Goal: Submit feedback/report problem: Submit feedback/report problem

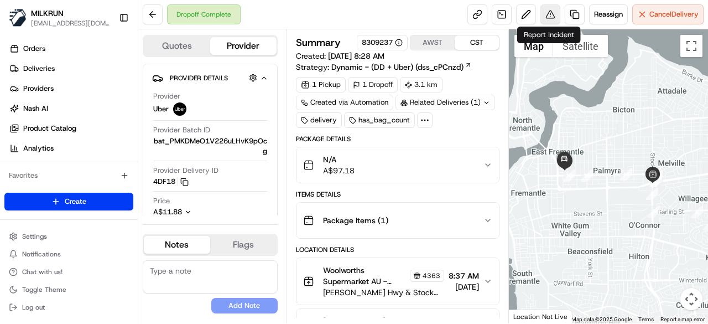
click at [550, 18] on button at bounding box center [551, 14] width 20 height 20
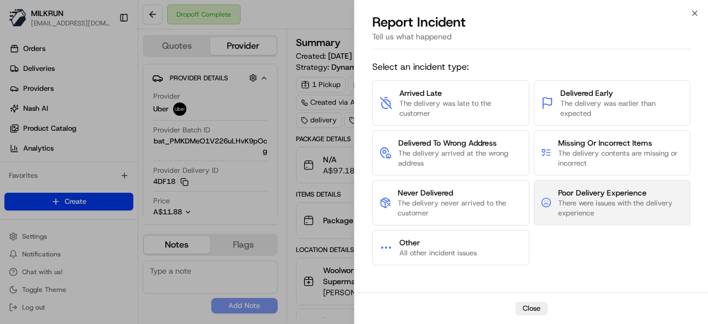
click at [568, 201] on span "There were issues with the delivery experience" at bounding box center [620, 208] width 125 height 20
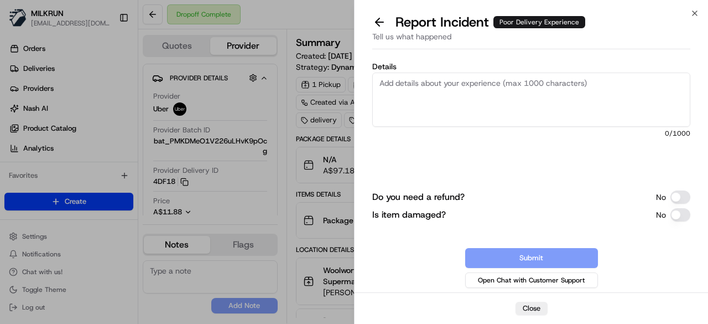
click at [466, 105] on textarea "Details" at bounding box center [531, 99] width 318 height 54
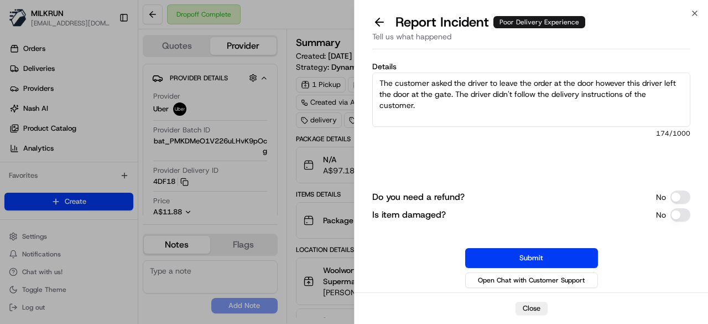
type textarea "The customer asked the driver to leave the order at the door however this drive…"
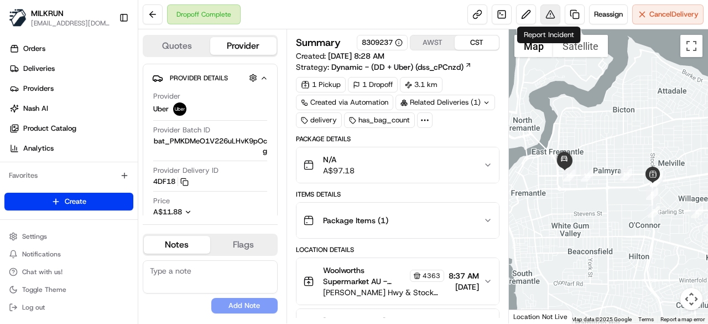
click at [553, 20] on button at bounding box center [551, 14] width 20 height 20
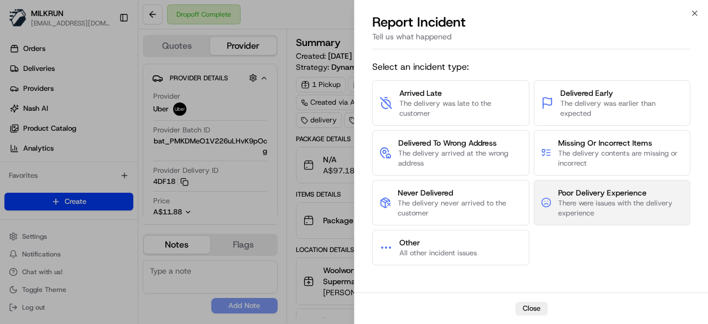
click at [572, 205] on span "There were issues with the delivery experience" at bounding box center [620, 208] width 125 height 20
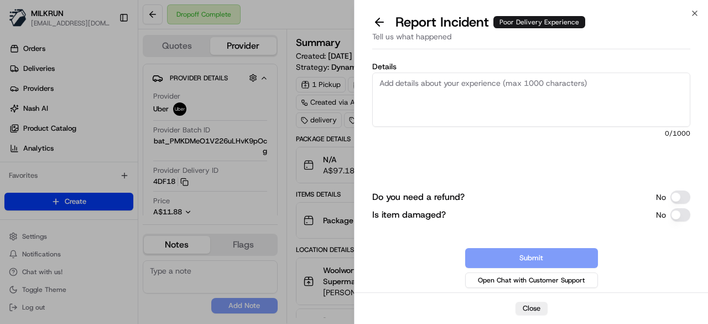
click at [462, 95] on textarea "Details" at bounding box center [531, 99] width 318 height 54
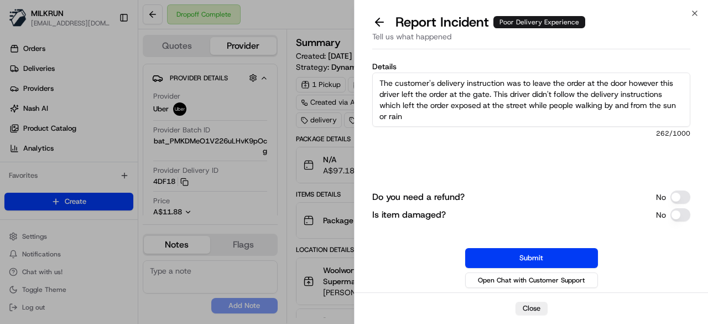
click at [683, 193] on button "Do you need a refund?" at bounding box center [681, 196] width 20 height 13
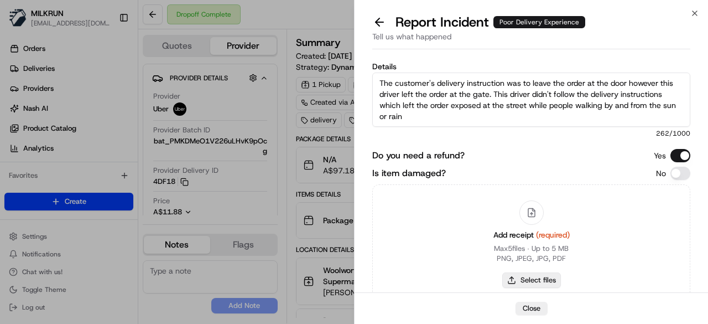
click at [541, 281] on button "Select files" at bounding box center [531, 279] width 59 height 15
click at [470, 118] on textarea "The customer's delivery instruction was to leave the order at the door however …" at bounding box center [531, 99] width 318 height 54
type textarea "The customer's delivery instruction was to leave the order at the door however …"
click at [540, 281] on button "Select files" at bounding box center [531, 279] width 59 height 15
type input "C:\fakepath\img_7609.jpeg"
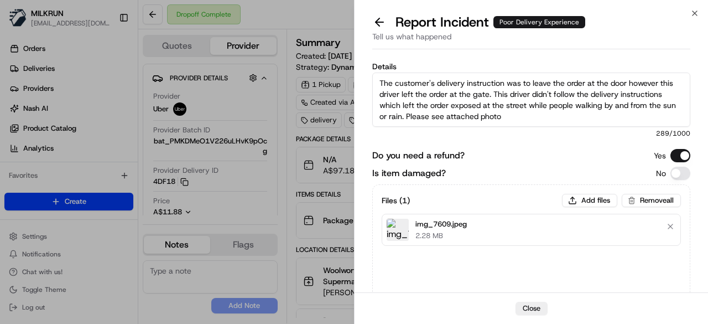
click at [517, 117] on textarea "The customer's delivery instruction was to leave the order at the door however …" at bounding box center [531, 99] width 318 height 54
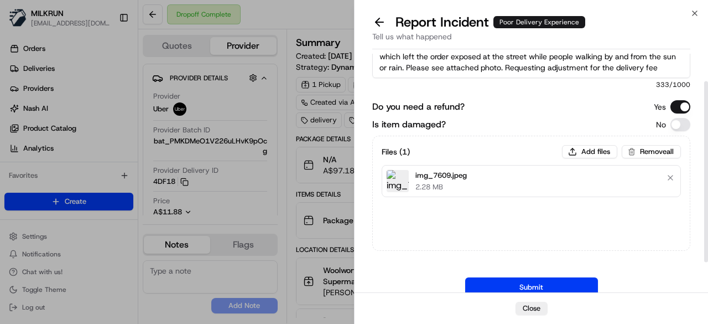
scroll to position [77, 0]
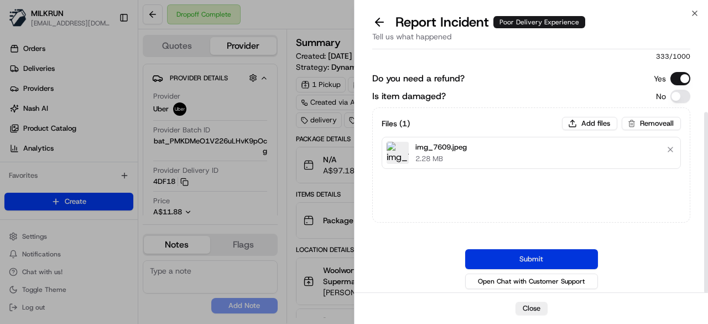
type textarea "The customer's delivery instruction was to leave the order at the door however …"
click at [542, 253] on button "Submit" at bounding box center [531, 259] width 133 height 20
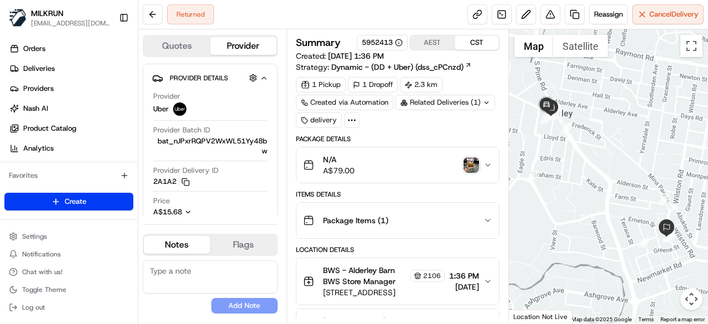
click at [468, 168] on img "button" at bounding box center [471, 164] width 15 height 15
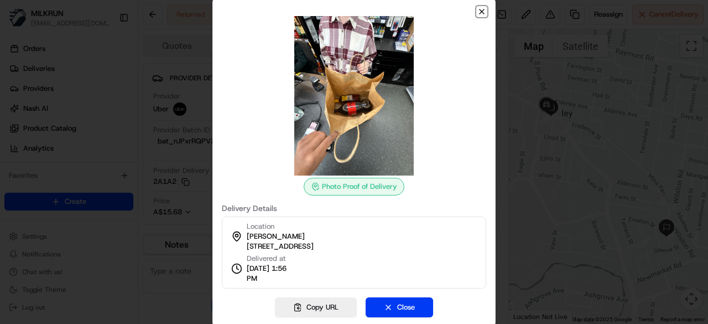
click at [479, 13] on icon "button" at bounding box center [482, 11] width 9 height 9
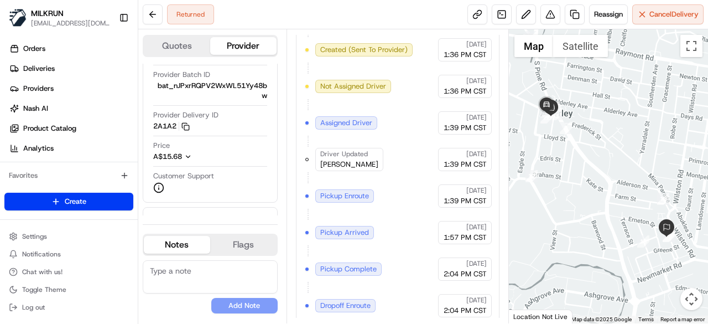
scroll to position [210, 0]
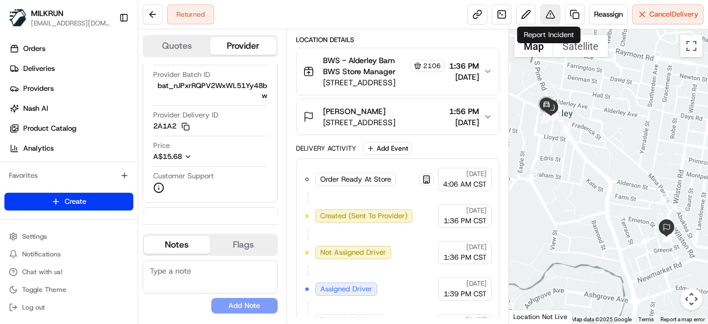
click at [547, 12] on button at bounding box center [551, 14] width 20 height 20
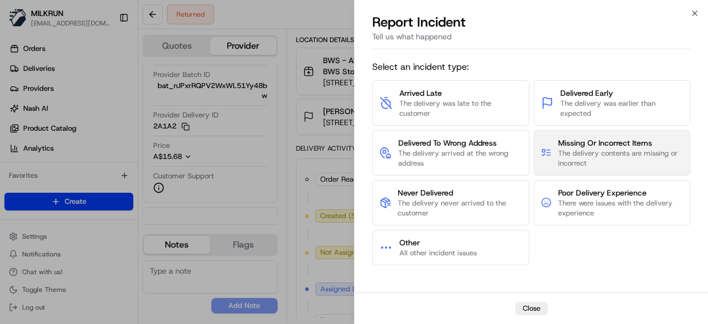
click at [592, 157] on span "The delivery contents are missing or incorrect" at bounding box center [620, 158] width 125 height 20
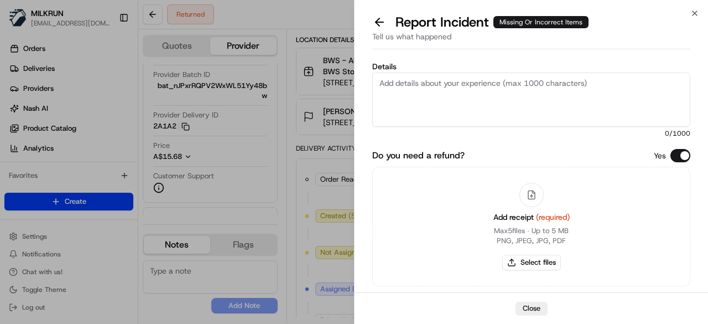
click at [488, 107] on textarea "Details" at bounding box center [531, 99] width 318 height 54
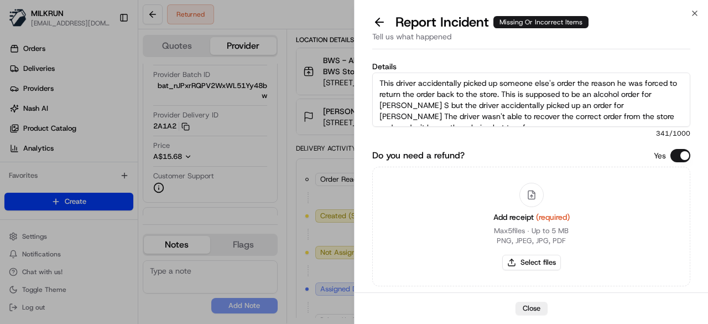
scroll to position [7, 0]
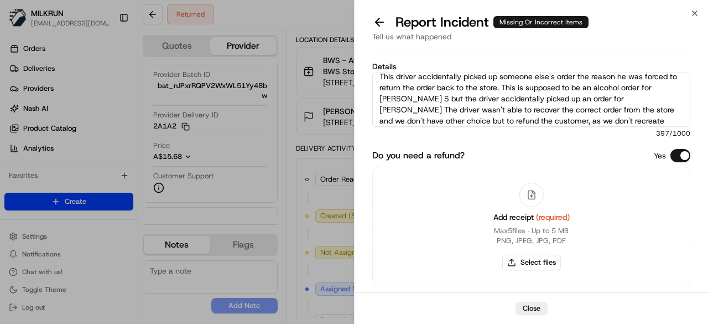
click at [644, 118] on textarea "This driver accidentally picked up someone else's order the reason he was force…" at bounding box center [531, 99] width 318 height 54
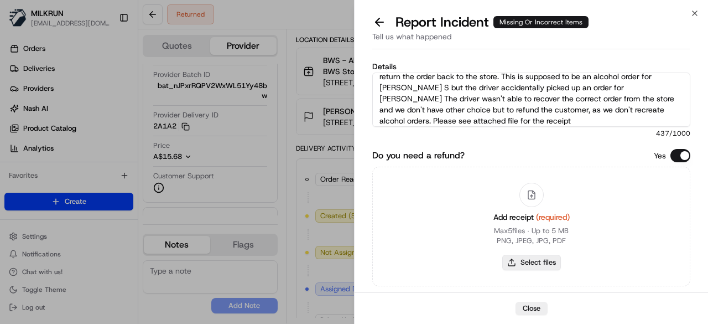
type textarea "This driver accidentally picked up someone else's order the reason he was force…"
click at [522, 260] on button "Select files" at bounding box center [531, 262] width 59 height 15
type input "C:\fakepath\receipt.pdf"
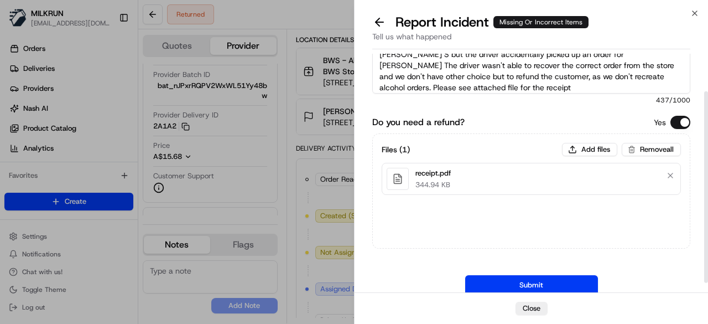
scroll to position [59, 0]
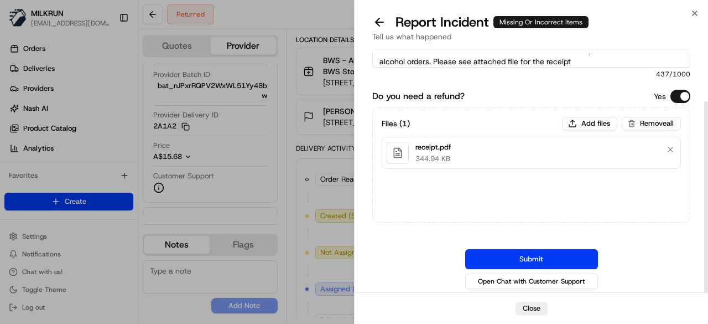
click at [546, 247] on div "Do you need a refund? Yes Files ( 1 ) Add files Remove all receipt.pdf 344.94 K…" at bounding box center [531, 190] width 318 height 201
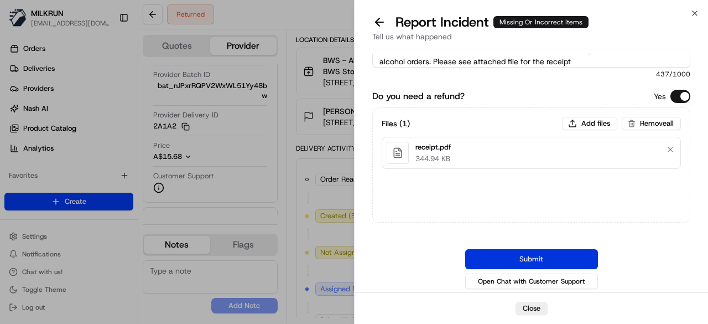
click at [545, 255] on button "Submit" at bounding box center [531, 259] width 133 height 20
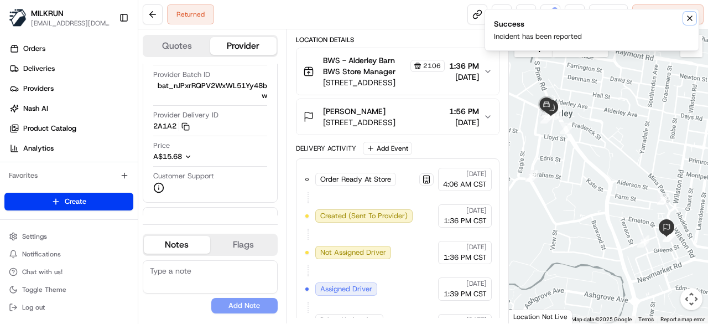
click at [694, 17] on icon "Notifications (F8)" at bounding box center [690, 18] width 9 height 9
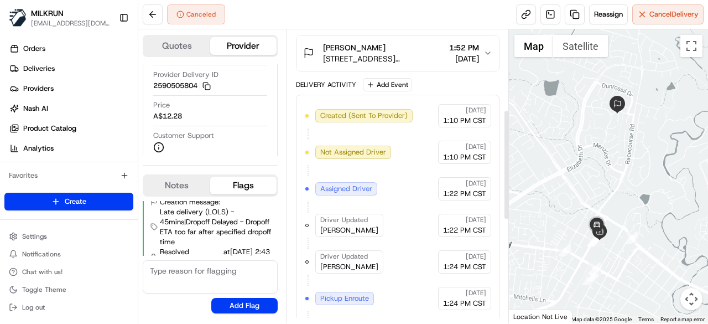
scroll to position [210, 0]
